Goal: Register for event/course

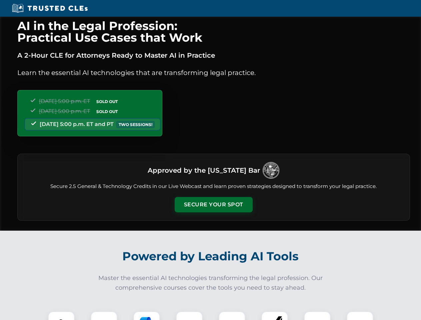
click at [213, 204] on button "Secure Your Spot" at bounding box center [213, 204] width 78 height 15
click at [61, 315] on img at bounding box center [61, 324] width 19 height 19
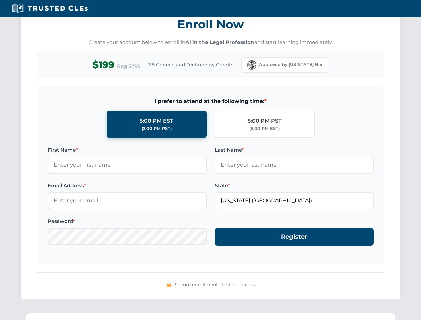
scroll to position [654, 0]
